Goal: Transaction & Acquisition: Purchase product/service

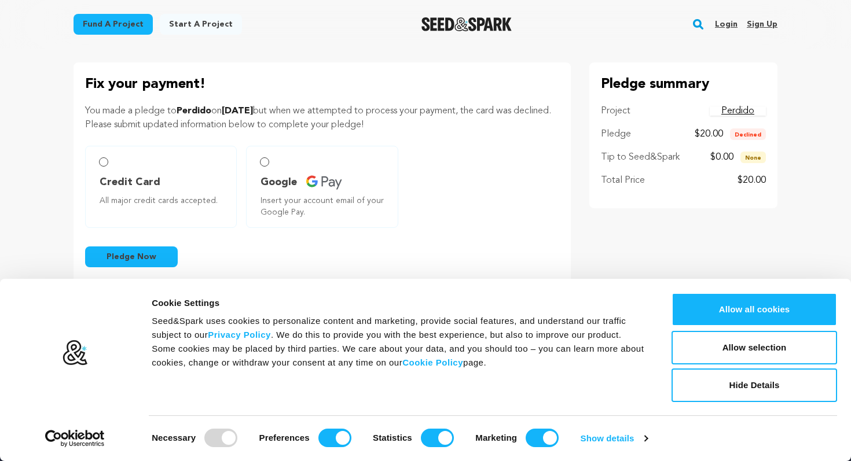
click at [98, 164] on label "Credit Card All major credit cards accepted." at bounding box center [161, 187] width 152 height 82
radio input "true"
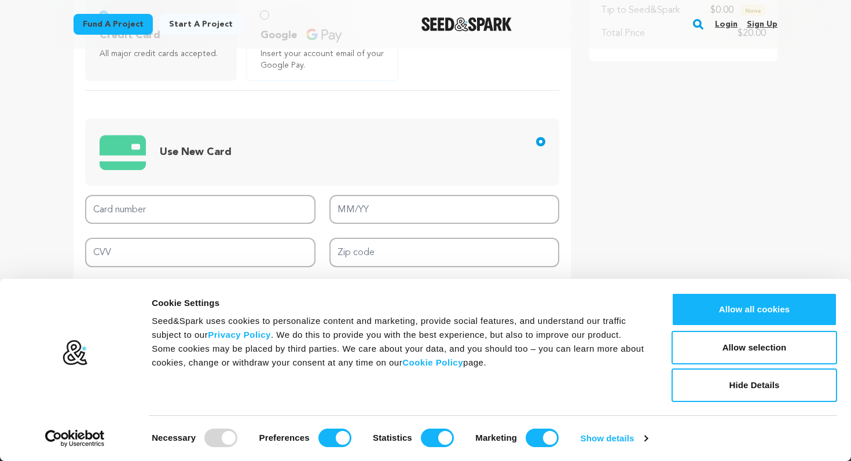
scroll to position [148, 0]
click at [211, 155] on span "Use New Card" at bounding box center [196, 151] width 72 height 10
click at [536, 146] on input "Use New Card" at bounding box center [540, 141] width 9 height 9
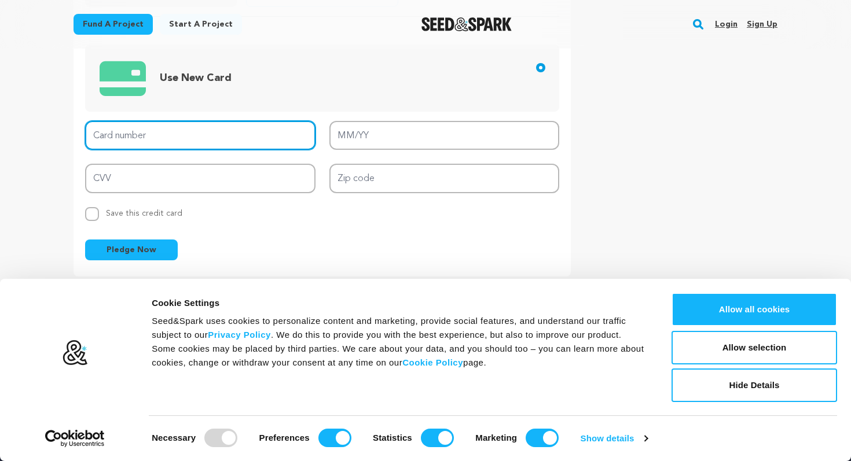
click at [174, 123] on input "Card number" at bounding box center [200, 136] width 230 height 30
type input "[CREDIT_CARD_NUMBER]"
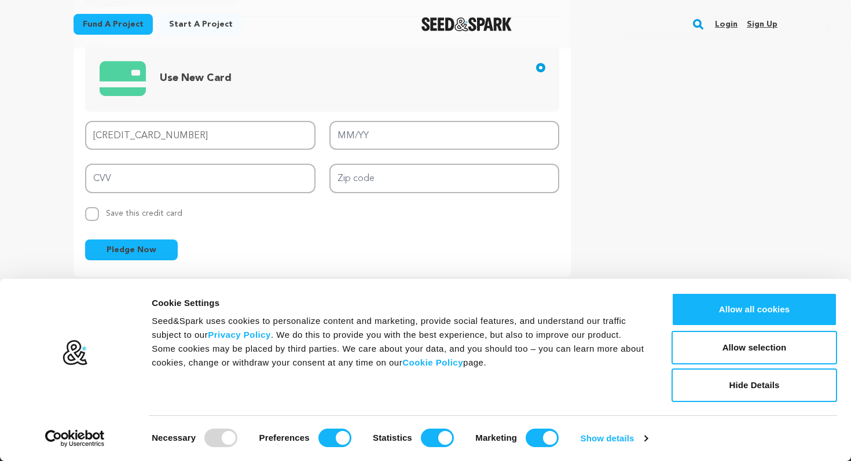
type input "07/26"
type input "556"
click at [370, 182] on input "Zip code" at bounding box center [444, 179] width 230 height 30
type input "90029"
click at [244, 222] on form "Credit Card All major credit cards accepted. Google Insert your account email o…" at bounding box center [322, 93] width 474 height 336
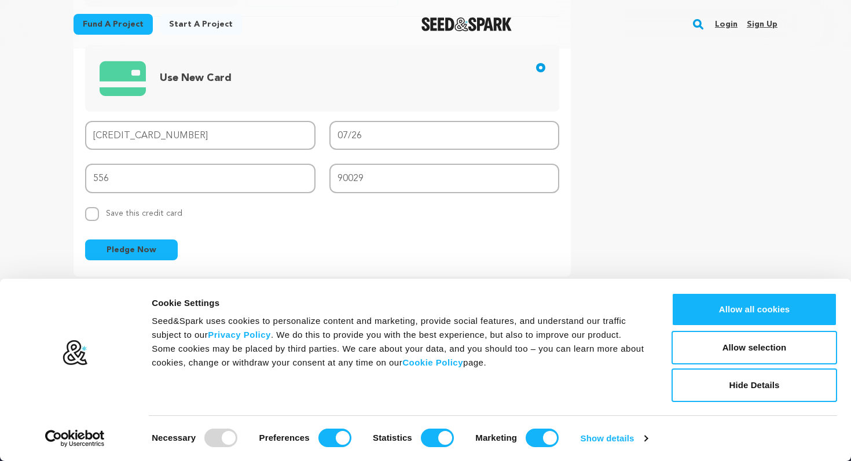
click at [140, 254] on span "Pledge Now" at bounding box center [132, 250] width 50 height 12
click at [746, 351] on button "Allow selection" at bounding box center [755, 348] width 166 height 34
